Goal: Obtain resource: Obtain resource

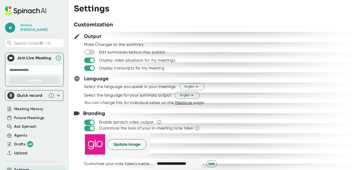
scroll to position [30, 0]
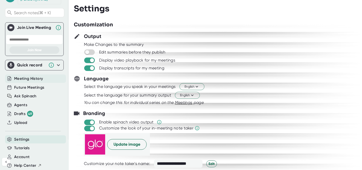
drag, startPoint x: 26, startPoint y: 74, endPoint x: 36, endPoint y: 64, distance: 14.3
click at [26, 76] on span "Meeting History" at bounding box center [28, 79] width 29 height 6
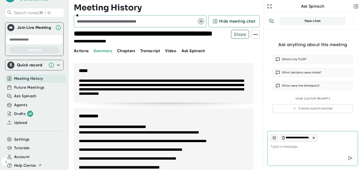
click at [202, 23] on icon "Open" at bounding box center [201, 21] width 6 height 6
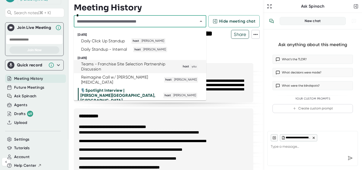
click at [134, 66] on div "Teams - Franchise Site Selection Partnership Discussion" at bounding box center [128, 66] width 94 height 10
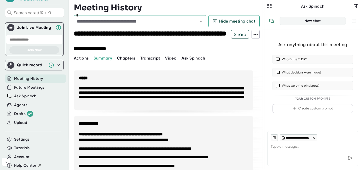
click at [150, 59] on span "Transcript" at bounding box center [150, 58] width 20 height 5
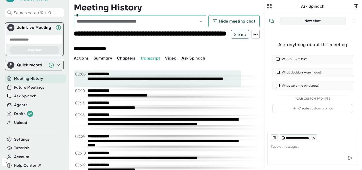
scroll to position [6, 0]
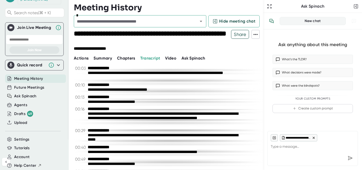
click at [255, 32] on icon at bounding box center [256, 34] width 6 height 6
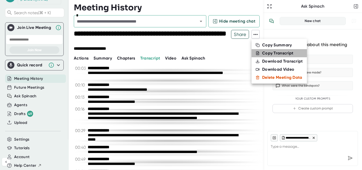
click at [262, 52] on div "Copy Transcript" at bounding box center [277, 53] width 31 height 5
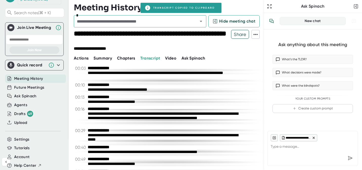
type textarea "x"
